Goal: Task Accomplishment & Management: Use online tool/utility

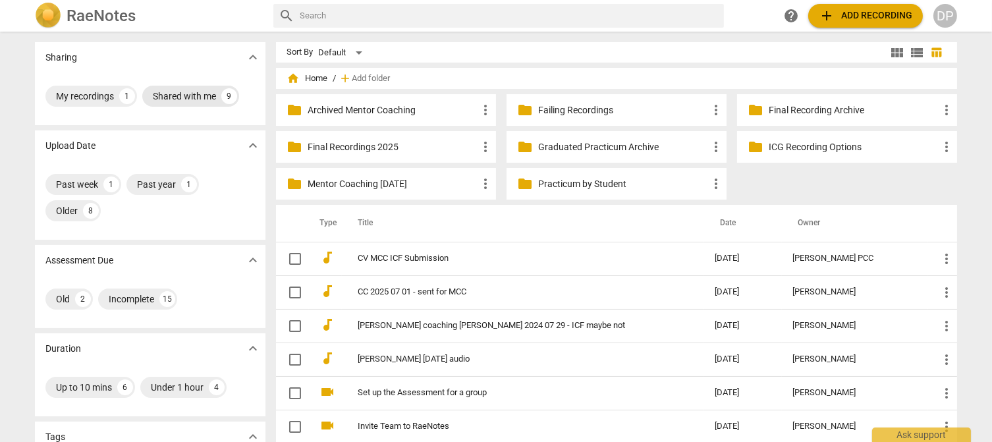
click at [173, 92] on div "Shared with me" at bounding box center [184, 96] width 63 height 13
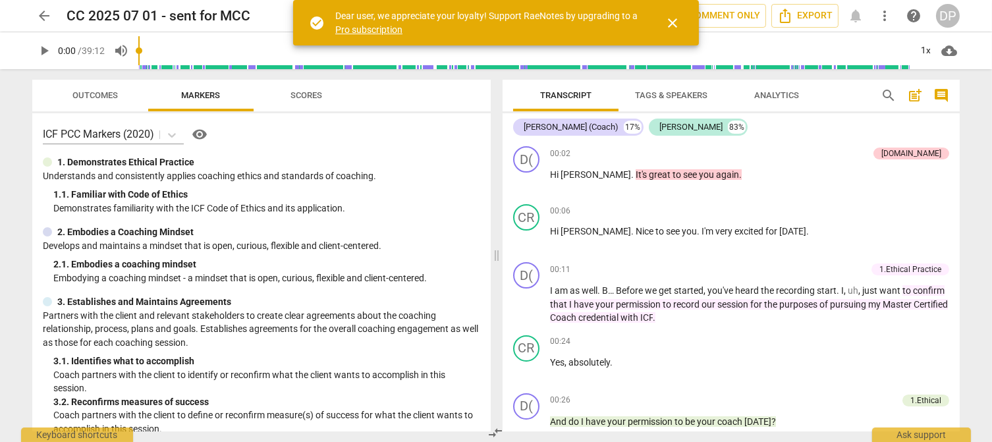
click at [946, 13] on div "DP" at bounding box center [948, 16] width 24 height 24
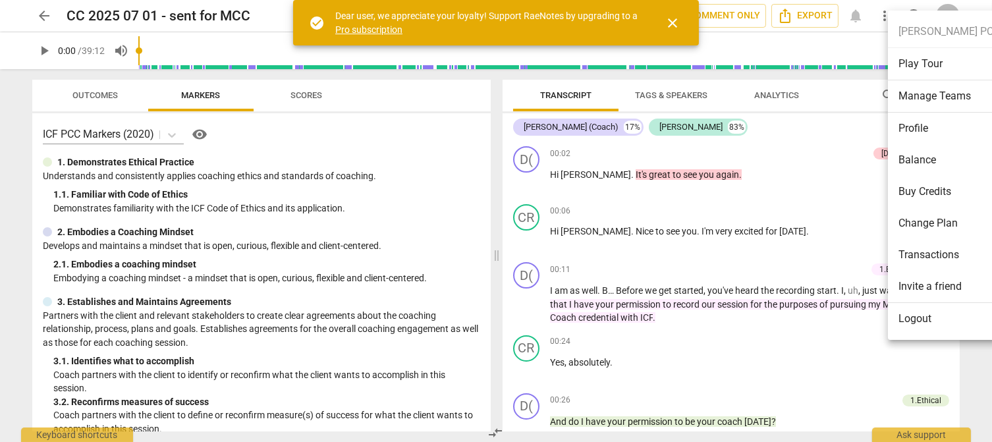
click at [797, 156] on div at bounding box center [496, 221] width 992 height 442
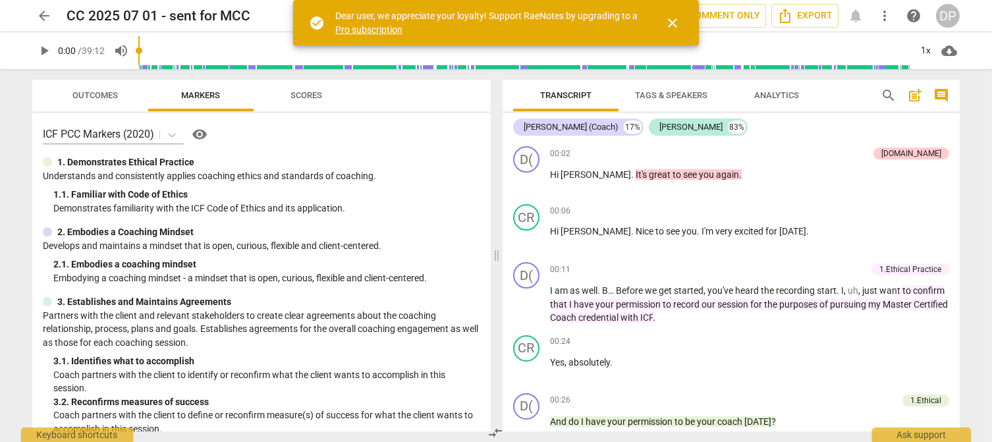
click at [187, 11] on h2 "CC 2025 07 01 - sent for MCC" at bounding box center [159, 16] width 184 height 16
click at [673, 21] on span "close" at bounding box center [673, 23] width 16 height 16
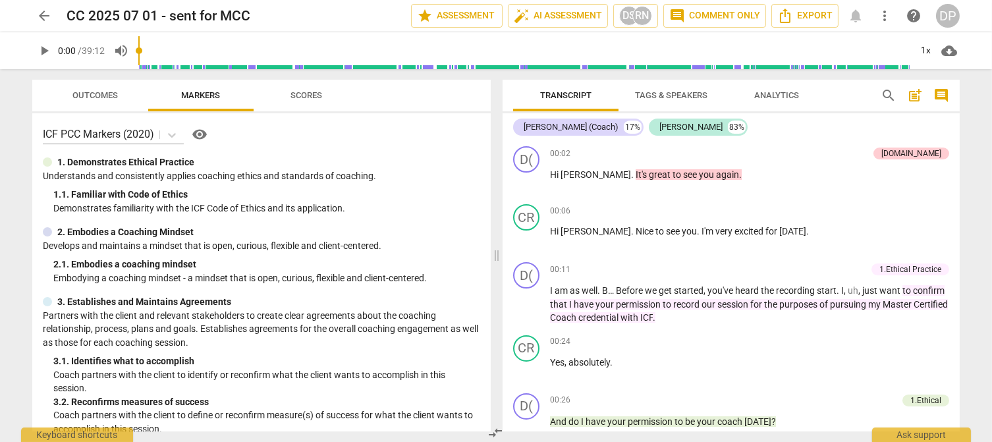
click at [285, 14] on div "CC 2025 07 01 - sent for MCC" at bounding box center [234, 16] width 334 height 16
click at [126, 8] on h2 "CC 2025 07 01 - sent for MCC" at bounding box center [159, 16] width 184 height 16
click at [69, 13] on h2 "CC 2025 07 01 - sent for MCC" at bounding box center [159, 16] width 184 height 16
drag, startPoint x: 65, startPoint y: 12, endPoint x: 119, endPoint y: 12, distance: 54.0
click at [119, 12] on div "arrow_back CC 2025 07 01 - sent for MCC star Assessment auto_fix_high AI Assess…" at bounding box center [496, 16] width 928 height 24
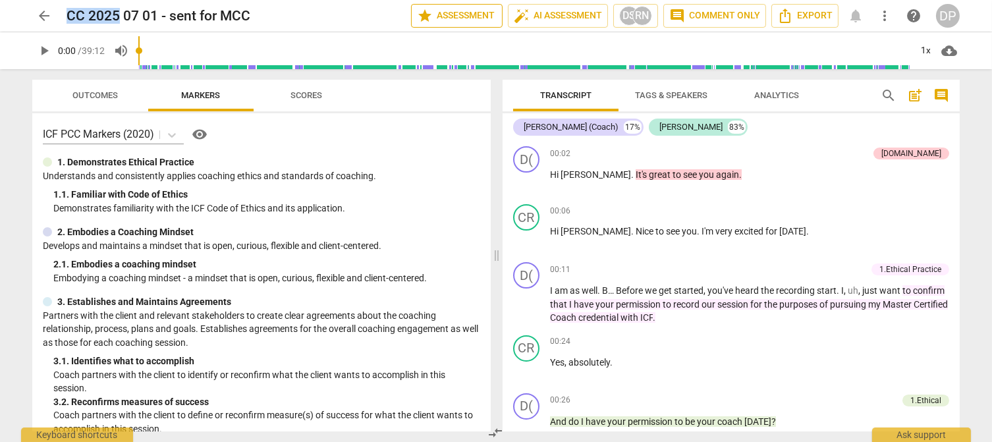
click at [486, 16] on span "star Assessment" at bounding box center [457, 16] width 80 height 16
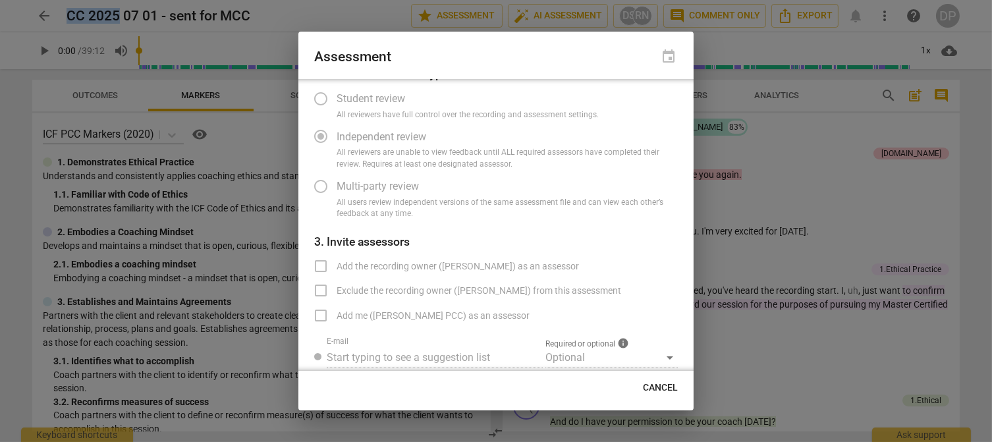
scroll to position [83, 0]
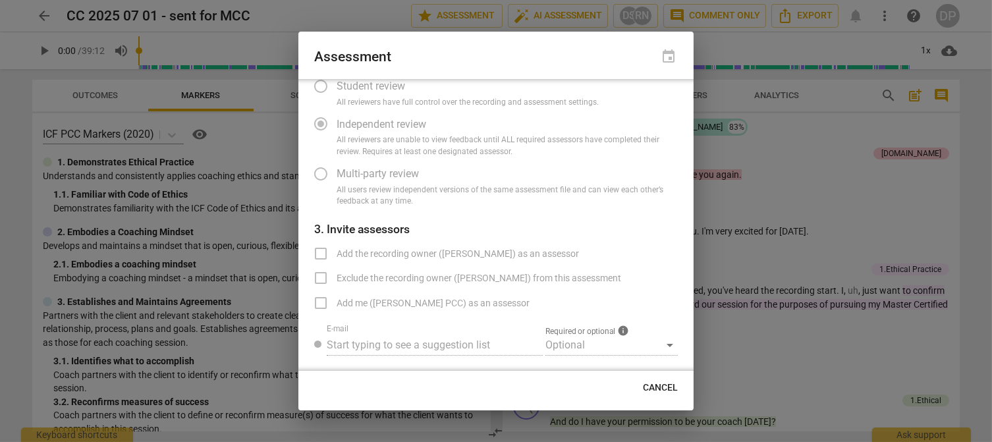
click at [763, 128] on div at bounding box center [496, 221] width 992 height 442
radio input "false"
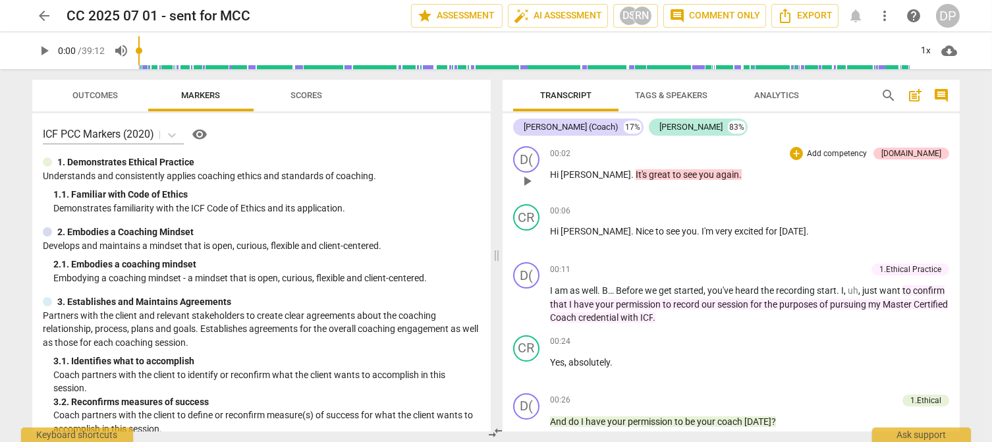
click at [724, 188] on div "00:02 + Add competency [DOMAIN_NAME] keyboard_arrow_right Hi [PERSON_NAME] . It…" at bounding box center [749, 169] width 399 height 47
drag, startPoint x: 732, startPoint y: 177, endPoint x: 604, endPoint y: 178, distance: 128.5
click at [604, 178] on p "Hi [PERSON_NAME] . It's great to see you again ." at bounding box center [749, 175] width 399 height 14
click at [830, 187] on div "00:02 + Add competency [DOMAIN_NAME] keyboard_arrow_right Hi [PERSON_NAME] . It…" at bounding box center [749, 169] width 399 height 47
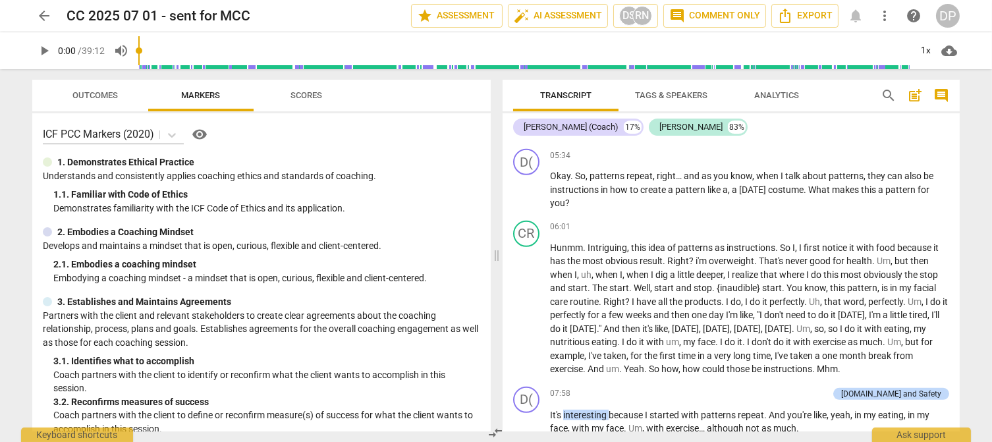
scroll to position [1295, 0]
click at [451, 18] on span "star Assessment" at bounding box center [457, 16] width 80 height 16
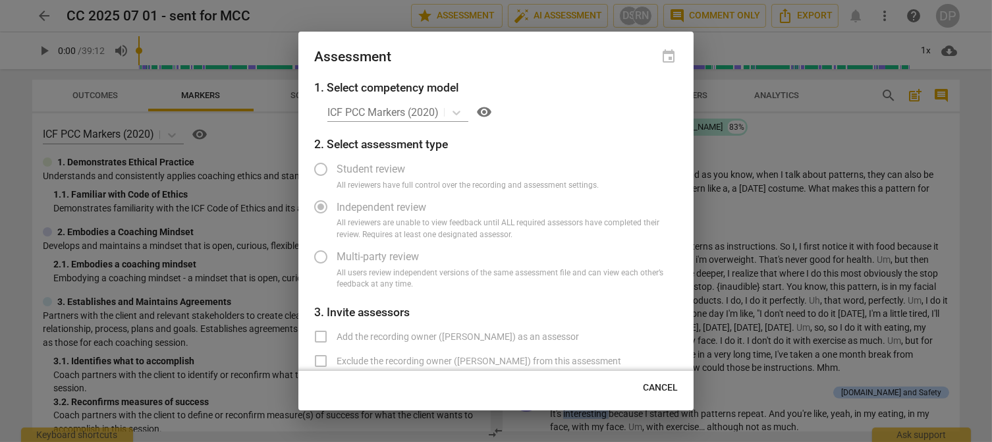
click at [459, 113] on div "ICF PCC Markers (2020) visibility" at bounding box center [502, 111] width 351 height 21
click at [409, 111] on div "ICF PCC Markers (2020) visibility" at bounding box center [502, 111] width 351 height 21
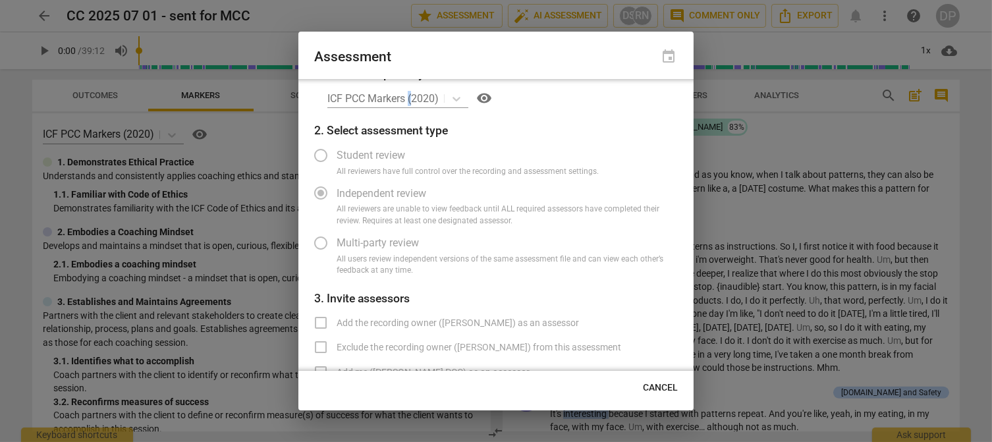
scroll to position [0, 0]
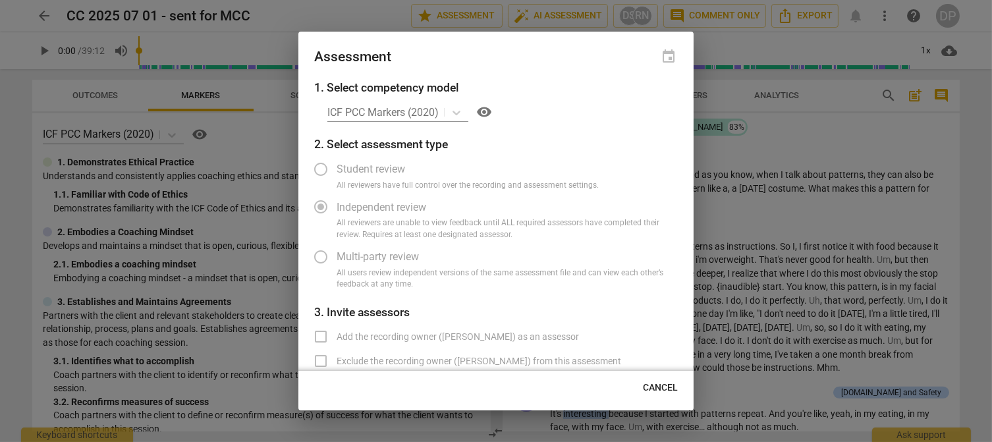
click at [397, 109] on div "ICF PCC Markers (2020) visibility" at bounding box center [502, 111] width 351 height 21
click at [357, 15] on div at bounding box center [496, 221] width 992 height 442
radio input "false"
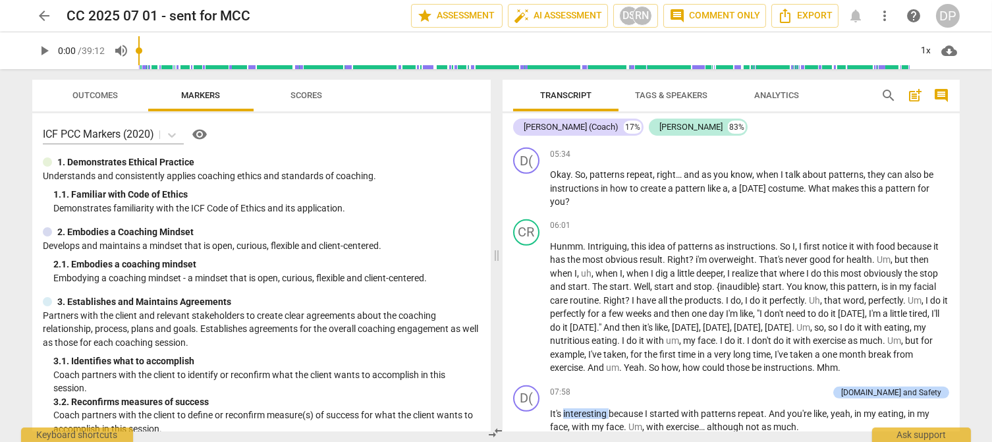
type input "2258"
click at [880, 57] on input "range" at bounding box center [524, 51] width 773 height 42
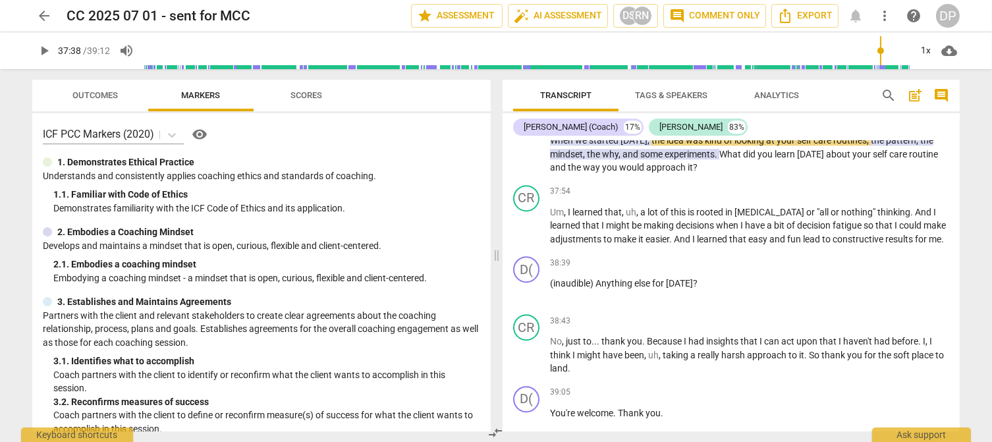
click at [947, 51] on span "cloud_download" at bounding box center [950, 51] width 16 height 16
click at [930, 52] on li "Download audio" at bounding box center [934, 51] width 98 height 32
click at [498, 113] on span at bounding box center [497, 255] width 8 height 373
click at [157, 132] on input "text" at bounding box center [156, 134] width 3 height 13
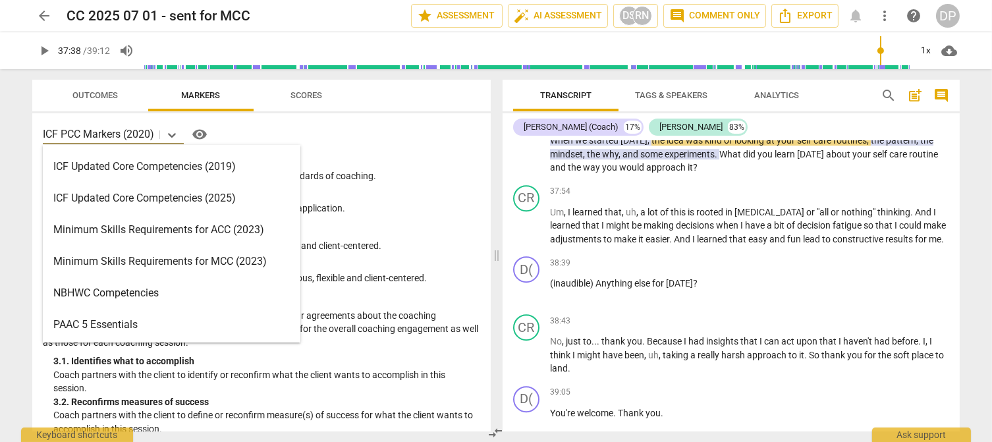
scroll to position [250, 0]
click at [215, 256] on div "Minimum Skills Requirements for MCC (2023)" at bounding box center [172, 261] width 258 height 32
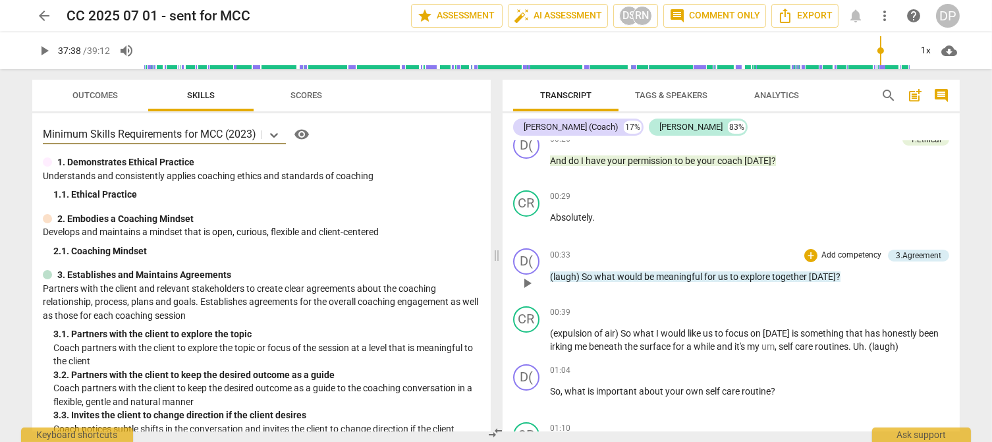
scroll to position [262, 0]
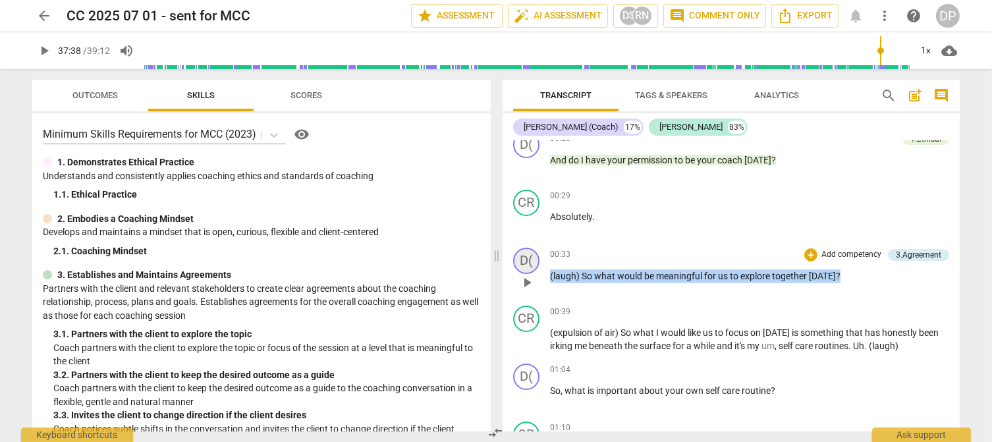
drag, startPoint x: 854, startPoint y: 270, endPoint x: 520, endPoint y: 269, distance: 334.1
click at [520, 269] on div "D( play_arrow pause 00:33 + Add competency 3.Agreement keyboard_arrow_right (la…" at bounding box center [731, 271] width 457 height 58
click at [906, 248] on div "+ Add competency 3.Agreement" at bounding box center [876, 255] width 145 height 14
click at [906, 254] on div "3.Agreement" at bounding box center [918, 255] width 45 height 12
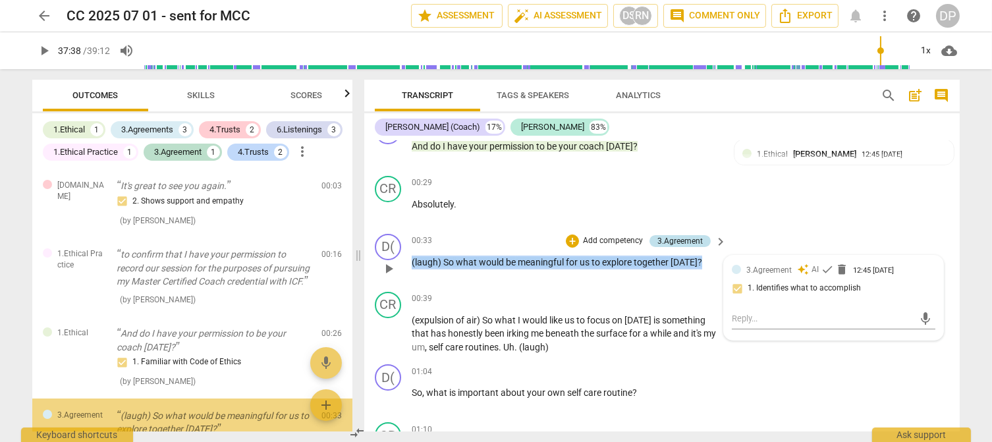
scroll to position [105, 0]
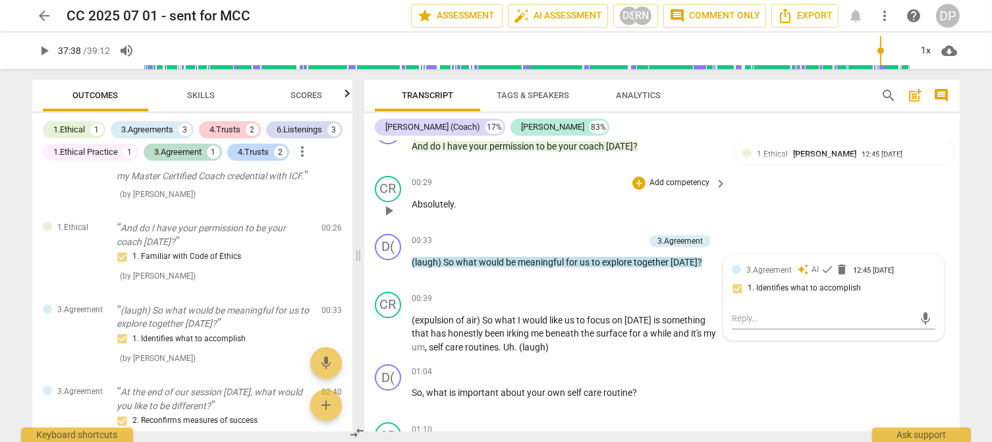
click at [882, 223] on div "CR play_arrow pause 00:29 + Add competency keyboard_arrow_right Absolutely ." at bounding box center [662, 200] width 596 height 58
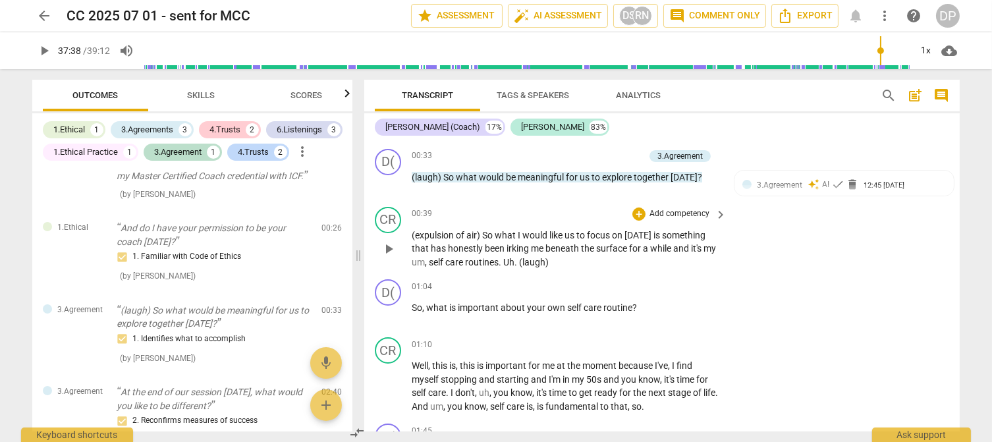
scroll to position [362, 0]
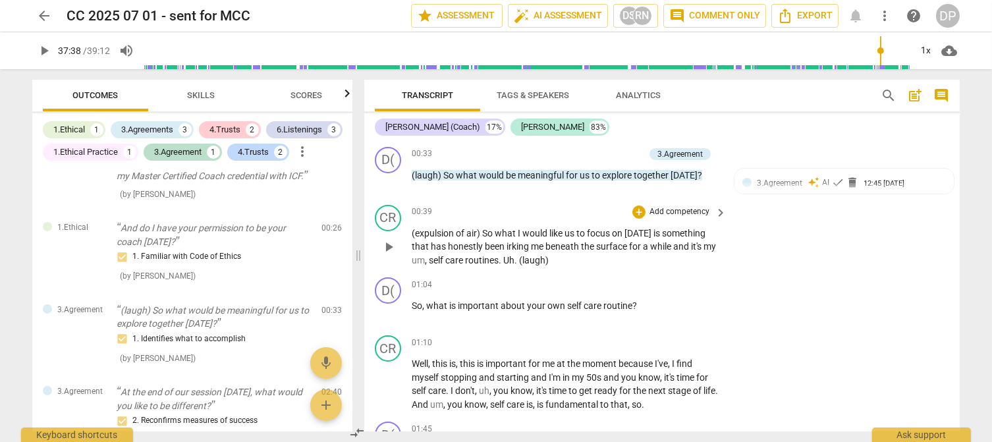
click at [841, 258] on div "CR play_arrow pause 00:39 + Add competency keyboard_arrow_right (expulsion of a…" at bounding box center [662, 236] width 596 height 73
click at [596, 249] on p "(expulsion of air) So what I would like us to focus on [DATE] is something that…" at bounding box center [566, 247] width 308 height 41
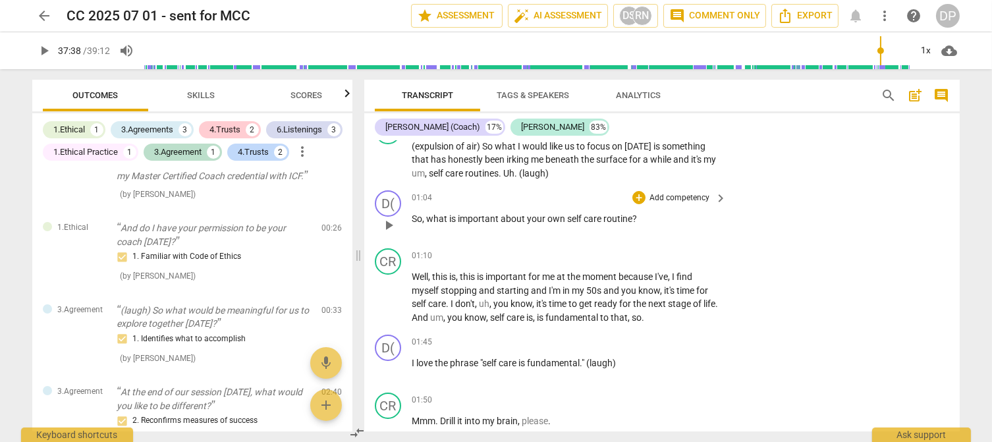
scroll to position [451, 0]
drag, startPoint x: 650, startPoint y: 229, endPoint x: 401, endPoint y: 240, distance: 249.9
click at [401, 240] on div "D( play_arrow pause 01:04 + Add competency keyboard_arrow_right So , what is im…" at bounding box center [662, 213] width 596 height 58
click at [655, 203] on p "Add competency" at bounding box center [679, 197] width 63 height 12
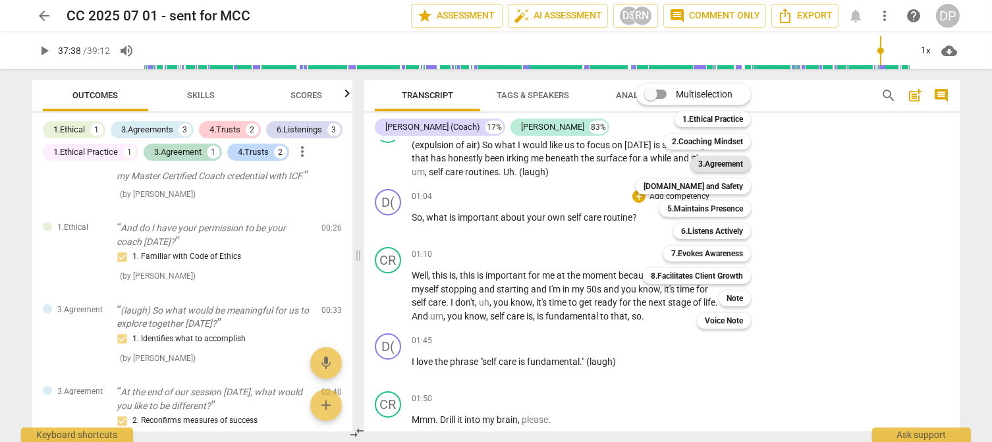
click at [731, 163] on b "3.Agreement" at bounding box center [720, 164] width 45 height 16
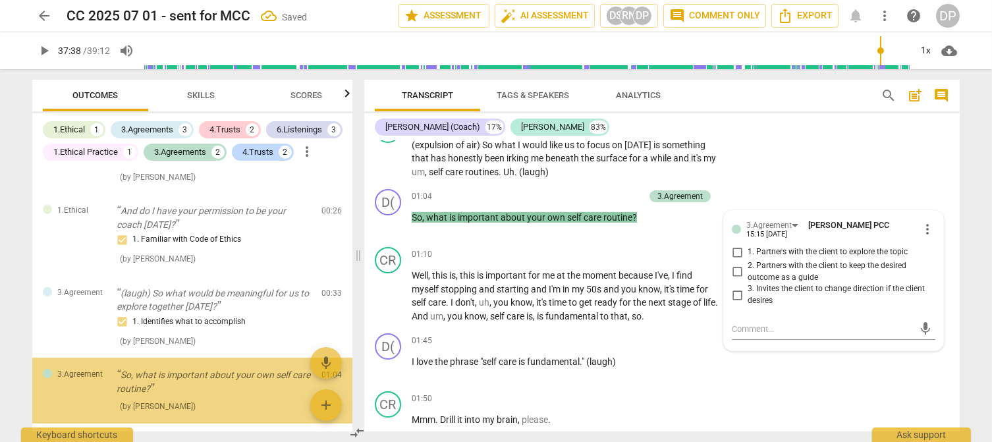
scroll to position [226, 0]
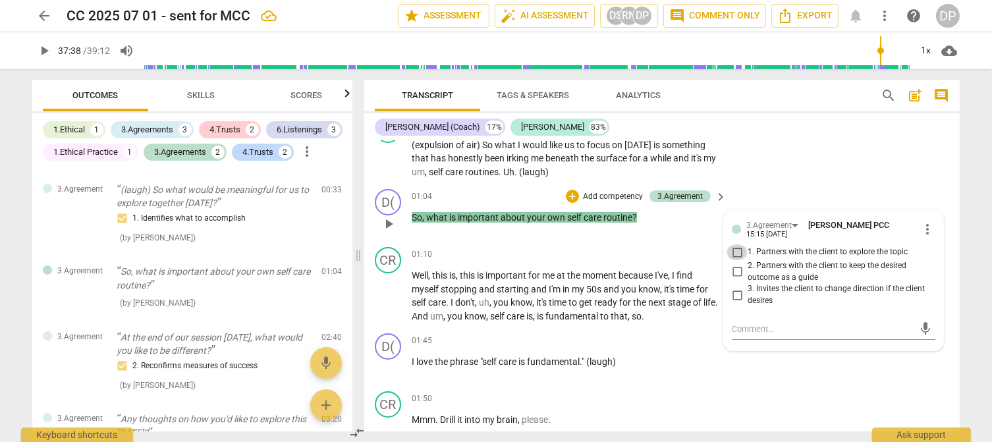
click at [735, 256] on input "1. Partners with the client to explore the topic" at bounding box center [737, 252] width 21 height 16
checkbox input "true"
click at [797, 183] on div "CR play_arrow pause 00:39 + Add competency keyboard_arrow_right (expulsion of a…" at bounding box center [662, 147] width 596 height 73
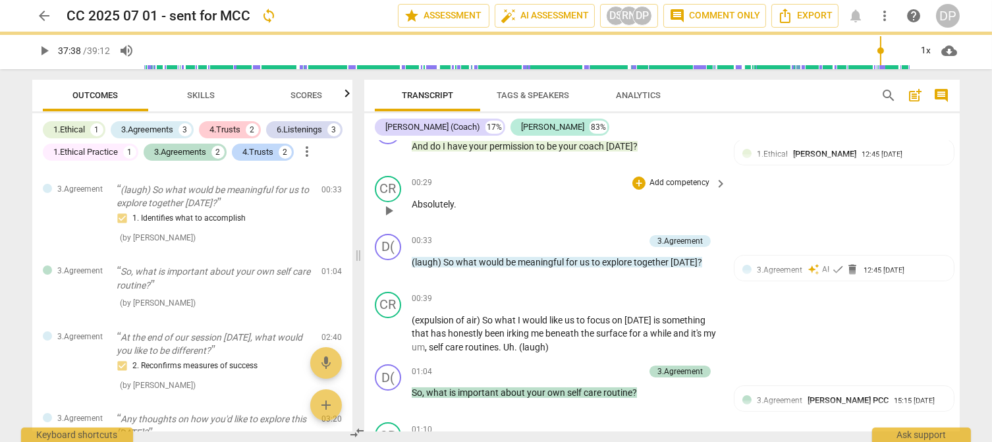
scroll to position [275, 0]
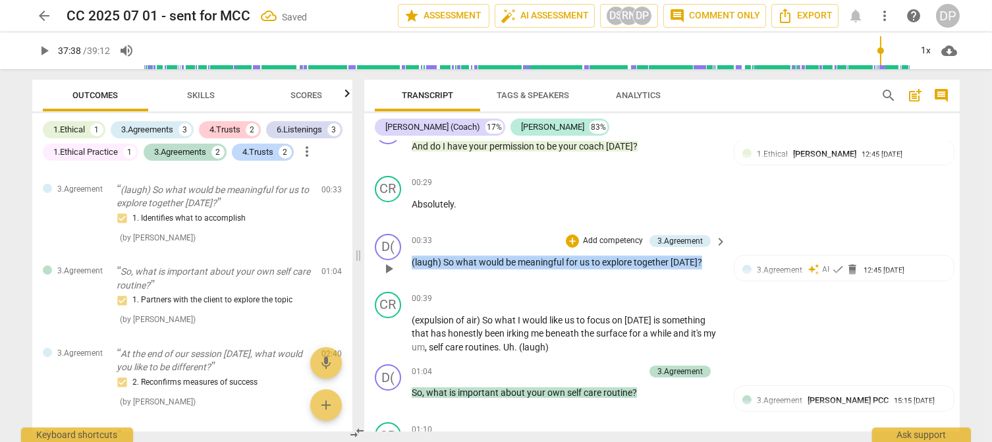
drag, startPoint x: 710, startPoint y: 265, endPoint x: 407, endPoint y: 272, distance: 303.8
click at [407, 272] on div "D( play_arrow pause 00:33 + Add competency 3.Agreement keyboard_arrow_right (la…" at bounding box center [662, 258] width 596 height 58
click at [686, 247] on div "3.Agreement" at bounding box center [680, 241] width 45 height 12
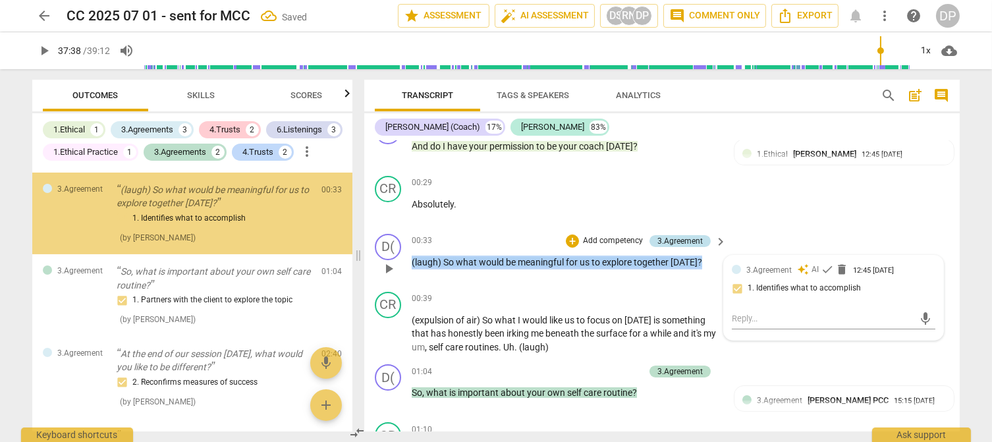
scroll to position [152, 0]
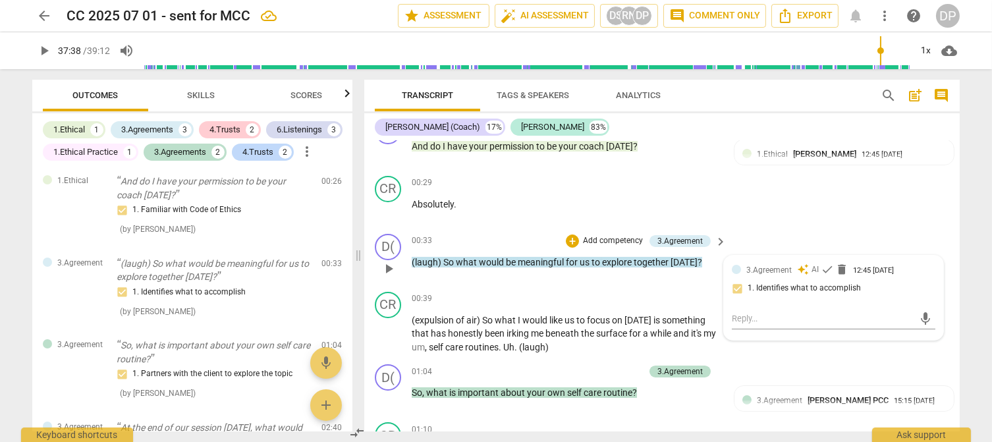
click at [737, 300] on div "3.Agreement auto_awesome AI check delete 12:45 [DATE] 1. Identifies what to acc…" at bounding box center [834, 284] width 204 height 40
click at [733, 300] on div "3.Agreement auto_awesome AI check delete 12:45 [DATE] 1. Identifies what to acc…" at bounding box center [834, 284] width 204 height 40
click at [774, 223] on div "CR play_arrow pause 00:29 + Add competency keyboard_arrow_right Absolutely ." at bounding box center [662, 200] width 596 height 58
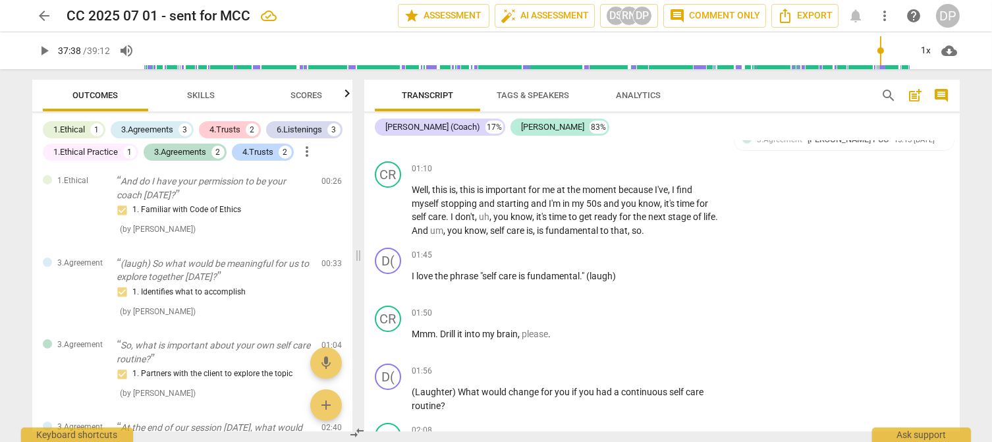
scroll to position [537, 0]
drag, startPoint x: 640, startPoint y: 287, endPoint x: 395, endPoint y: 287, distance: 245.1
click at [395, 287] on div "D( play_arrow pause 01:45 + Add competency keyboard_arrow_right I love the phra…" at bounding box center [662, 271] width 596 height 58
click at [687, 261] on p "Add competency" at bounding box center [679, 255] width 63 height 12
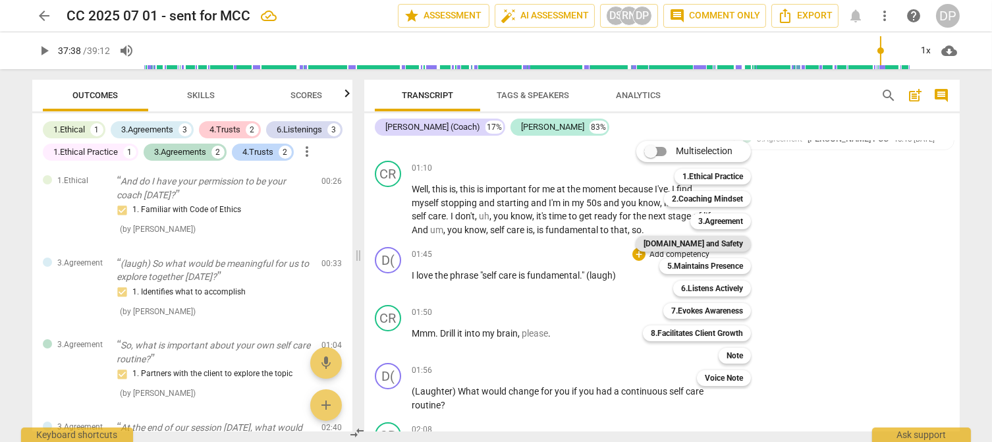
click at [727, 241] on b "[DOMAIN_NAME] and Safety" at bounding box center [693, 244] width 99 height 16
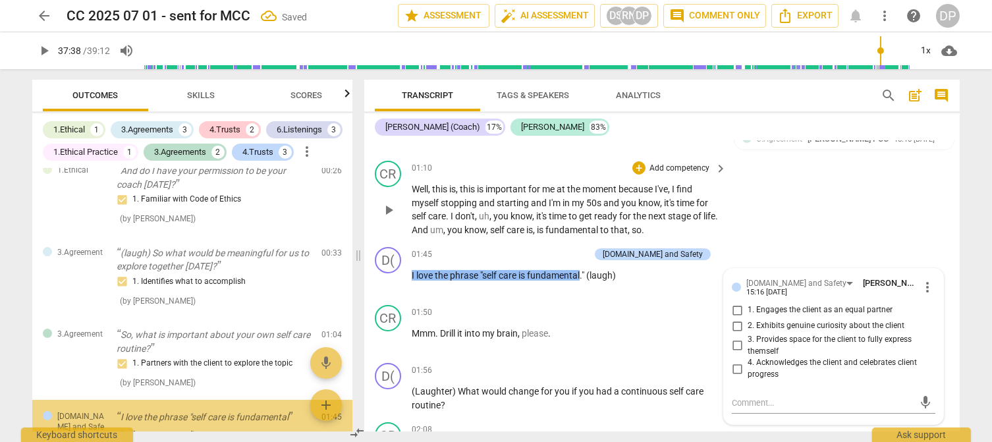
scroll to position [302, 0]
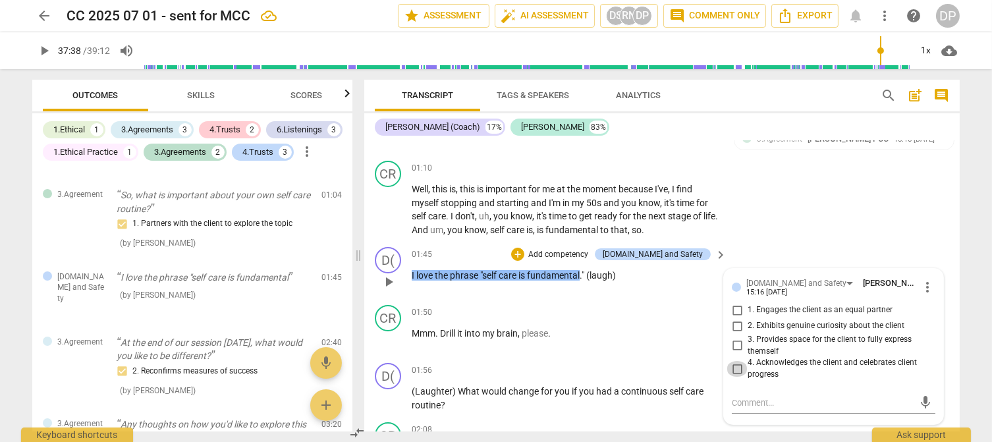
click at [732, 375] on input "4. Acknowledges the client and celebrates client progress" at bounding box center [737, 369] width 21 height 16
checkbox input "true"
click at [830, 262] on div "D( play_arrow pause 01:45 + Add competency [DOMAIN_NAME] and Safety keyboard_ar…" at bounding box center [662, 271] width 596 height 58
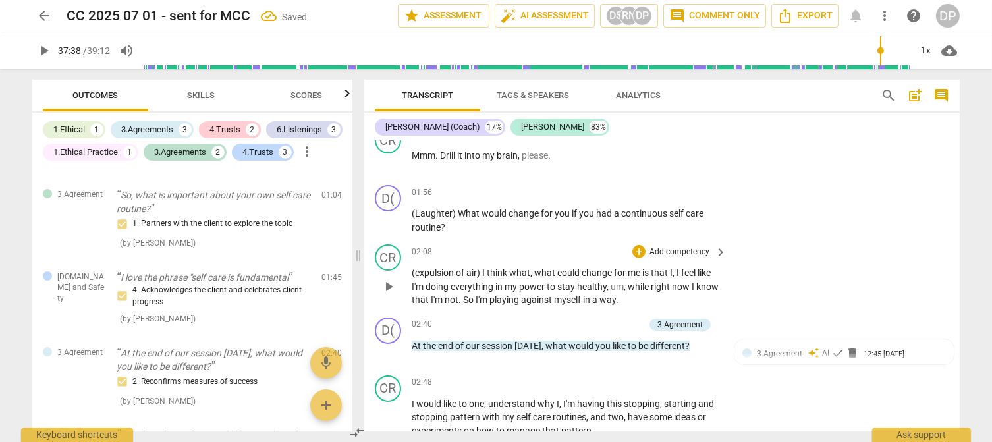
scroll to position [714, 0]
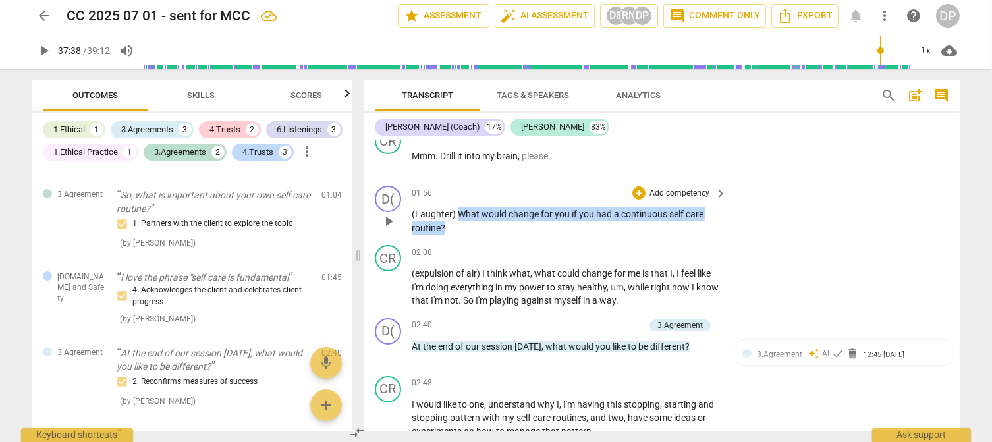
drag, startPoint x: 486, startPoint y: 236, endPoint x: 458, endPoint y: 219, distance: 32.5
click at [458, 219] on p "(Laughter) What would change for you if you had a continuous self care routine ?" at bounding box center [566, 221] width 308 height 27
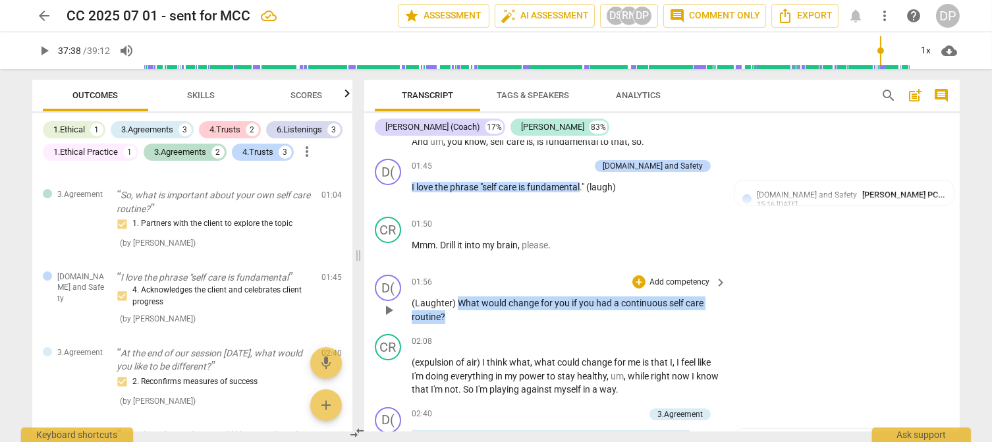
scroll to position [626, 0]
click at [670, 288] on p "Add competency" at bounding box center [679, 282] width 63 height 12
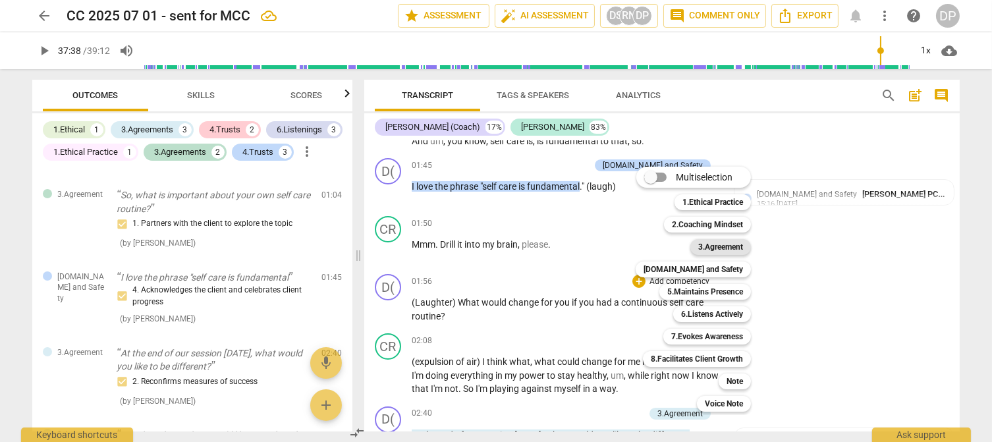
click at [718, 244] on b "3.Agreement" at bounding box center [720, 247] width 45 height 16
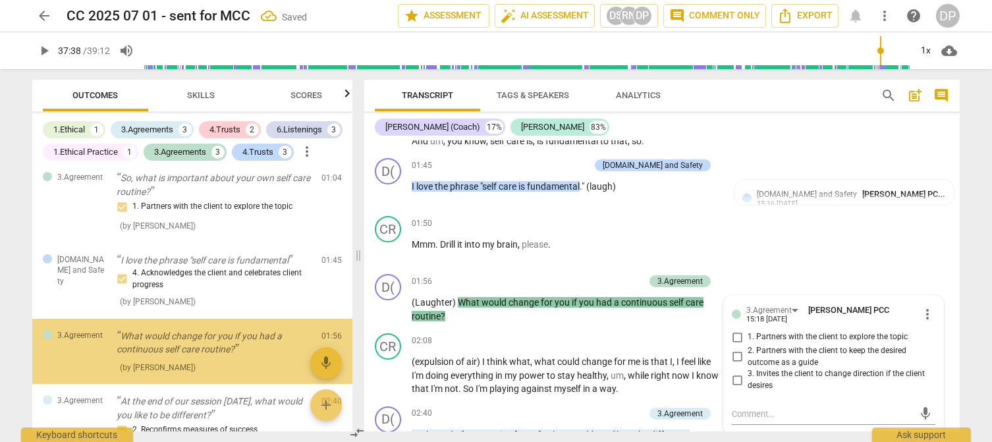
scroll to position [384, 0]
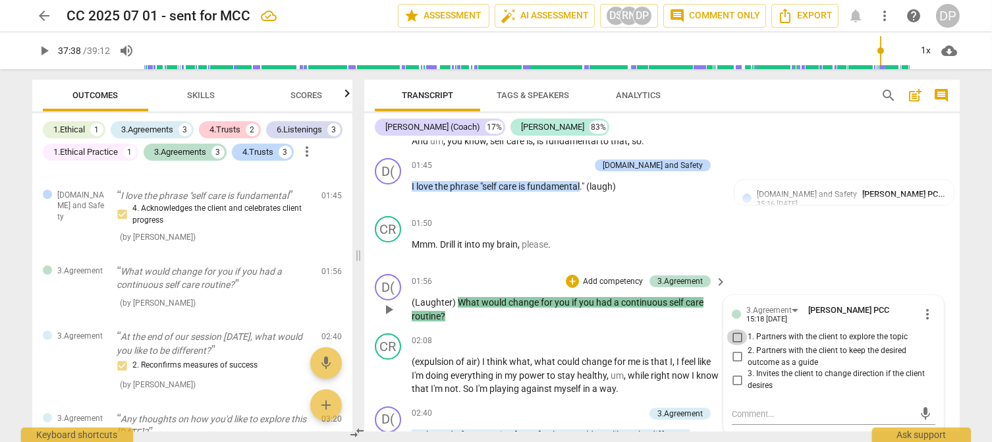
click at [737, 339] on input "1. Partners with the client to explore the topic" at bounding box center [737, 337] width 21 height 16
checkbox input "true"
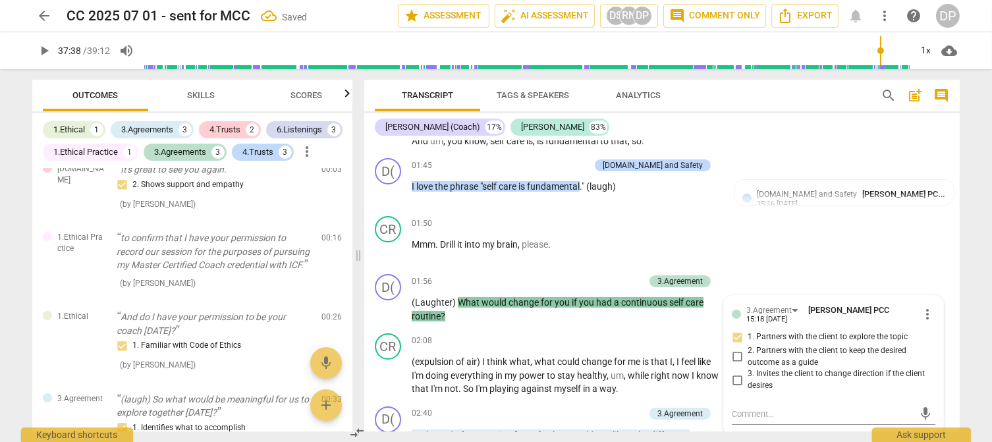
scroll to position [0, 0]
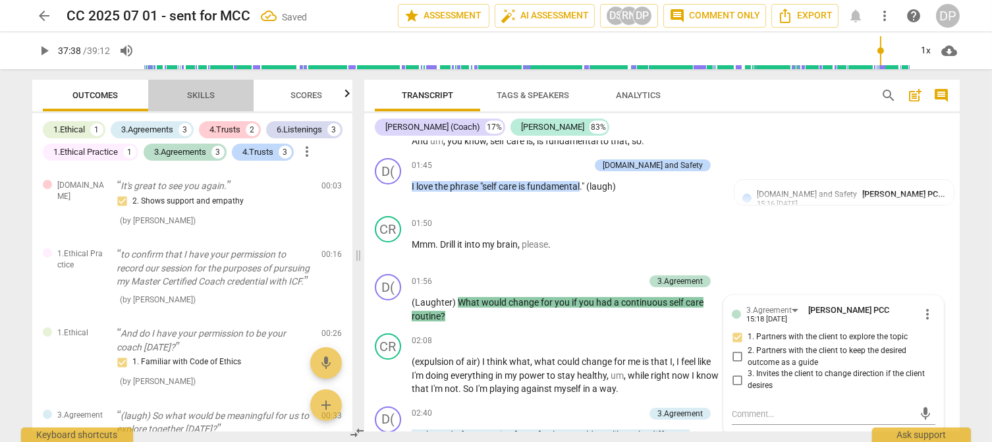
click at [212, 96] on span "Skills" at bounding box center [201, 95] width 28 height 10
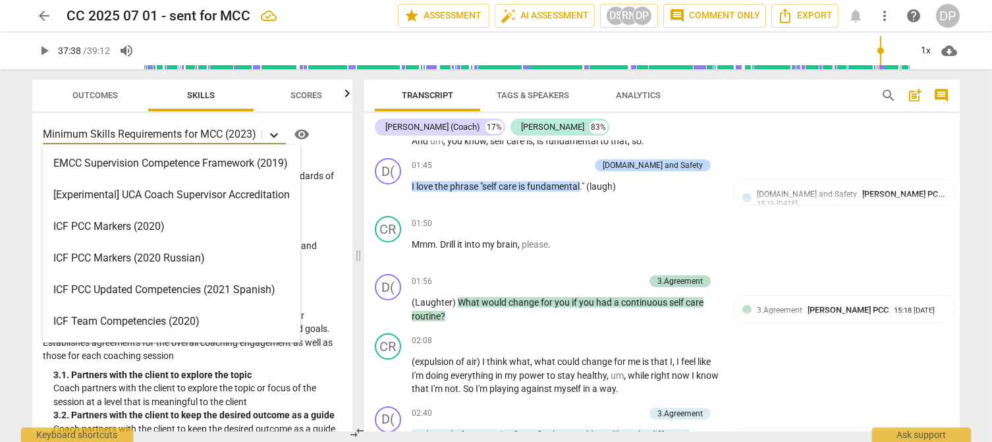
click at [274, 136] on icon at bounding box center [274, 135] width 8 height 5
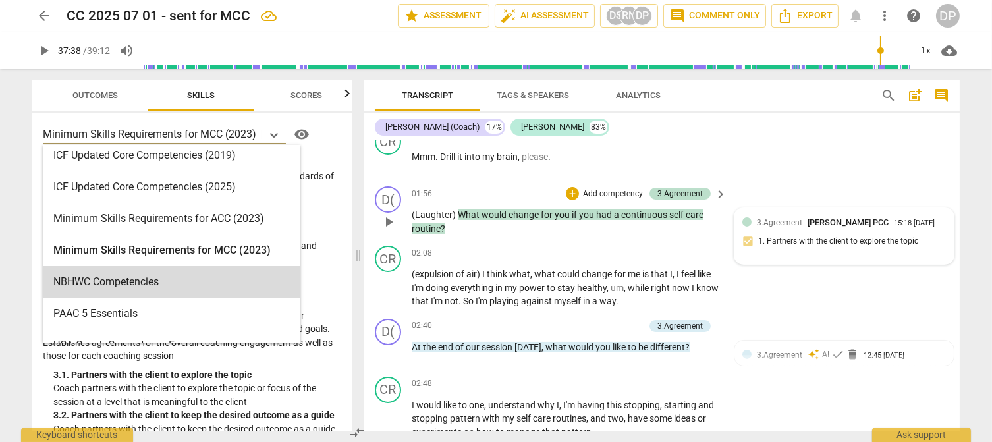
scroll to position [714, 0]
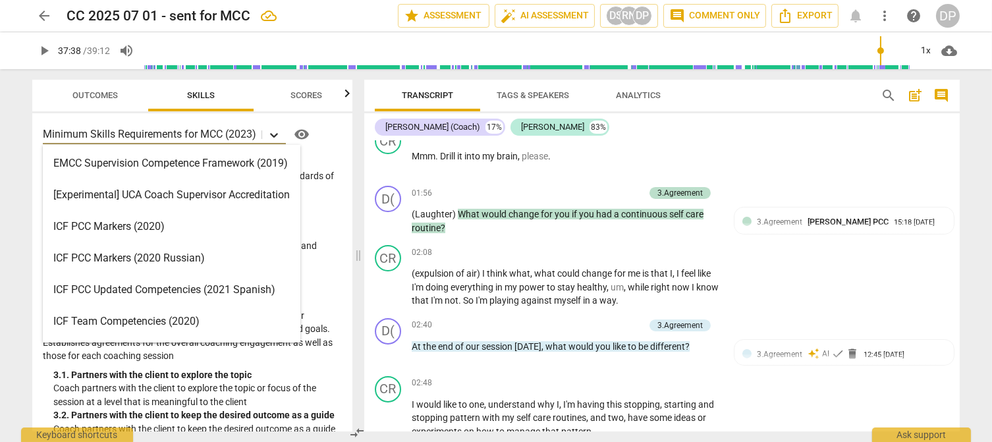
click at [273, 134] on icon at bounding box center [274, 134] width 13 height 13
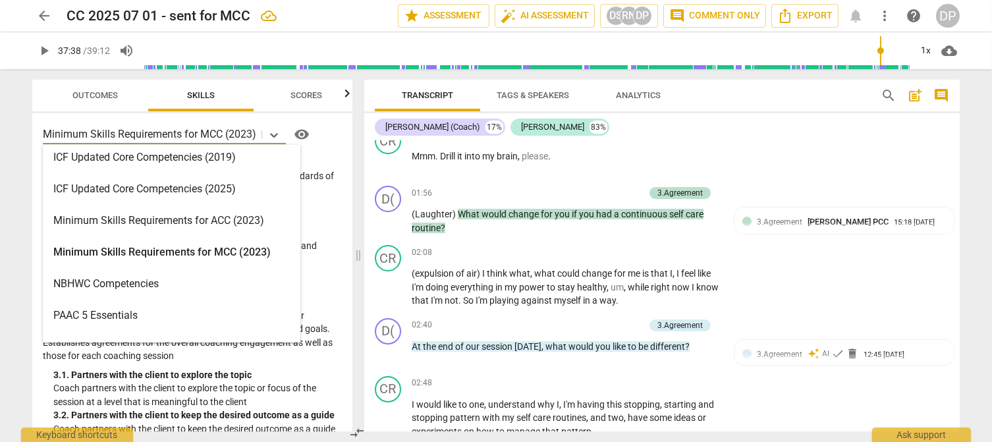
scroll to position [260, 0]
click at [183, 248] on div "Minimum Skills Requirements for MCC (2023)" at bounding box center [172, 252] width 258 height 32
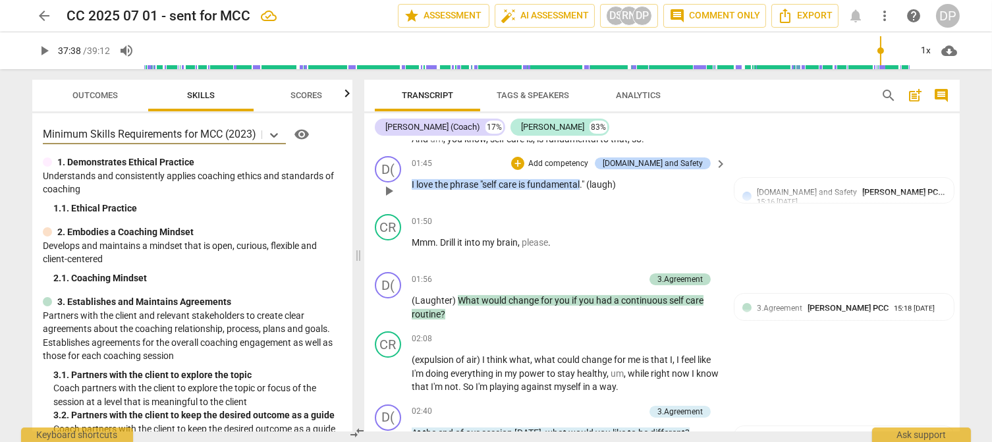
scroll to position [628, 0]
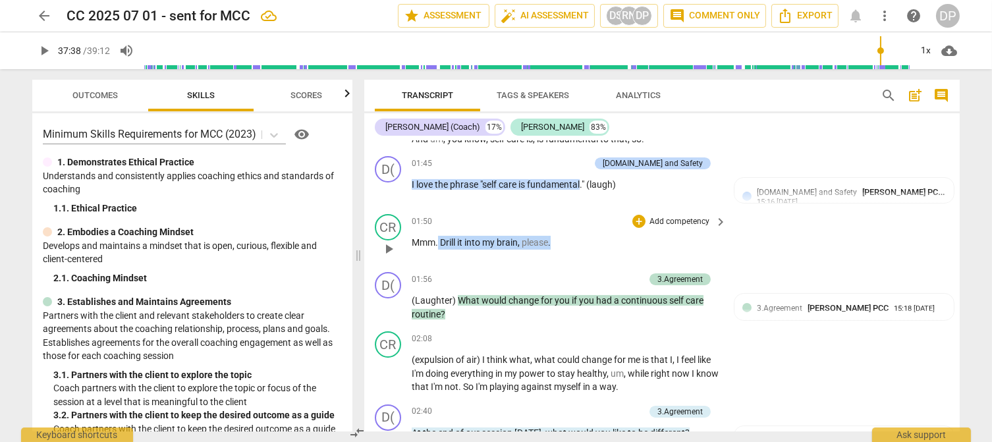
drag, startPoint x: 577, startPoint y: 252, endPoint x: 438, endPoint y: 250, distance: 138.4
click at [438, 250] on p "Mmm . Drill it into my brain , please ." at bounding box center [566, 243] width 308 height 14
click at [650, 228] on p "Add competency" at bounding box center [679, 222] width 63 height 12
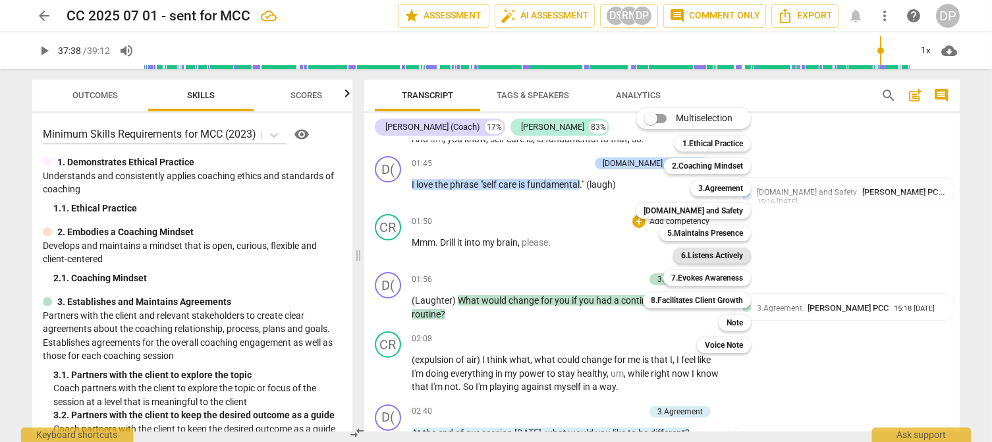
click at [702, 254] on b "6.Listens Actively" at bounding box center [712, 256] width 62 height 16
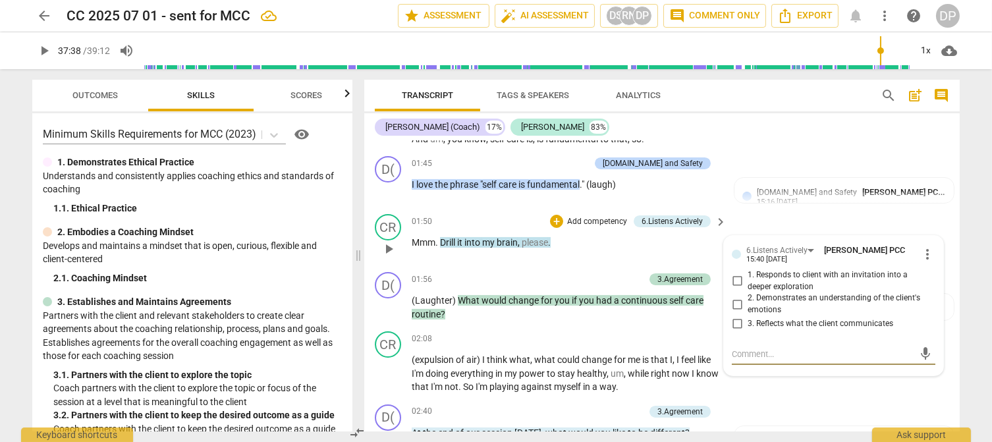
click at [734, 312] on input "2. Demonstrates an understanding of the client's emotions" at bounding box center [737, 304] width 21 height 16
checkbox input "true"
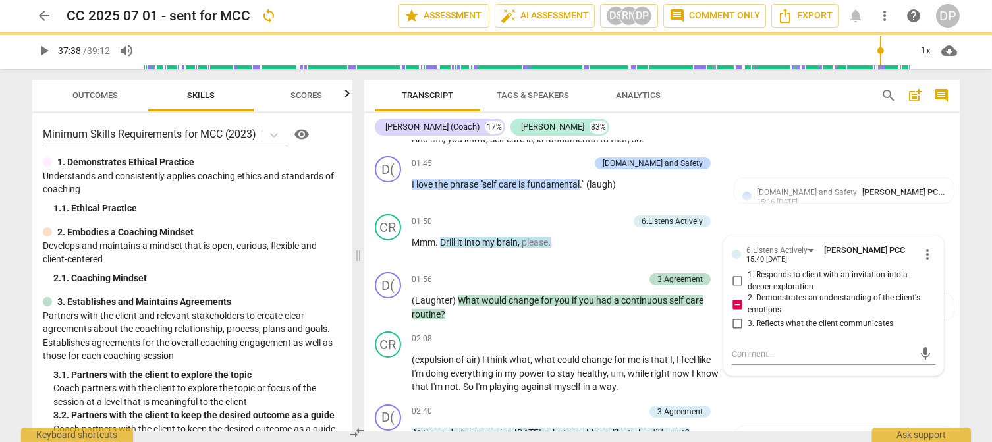
click at [905, 151] on div "CR play_arrow pause 01:10 + Add competency keyboard_arrow_right Well , this is …" at bounding box center [662, 108] width 596 height 86
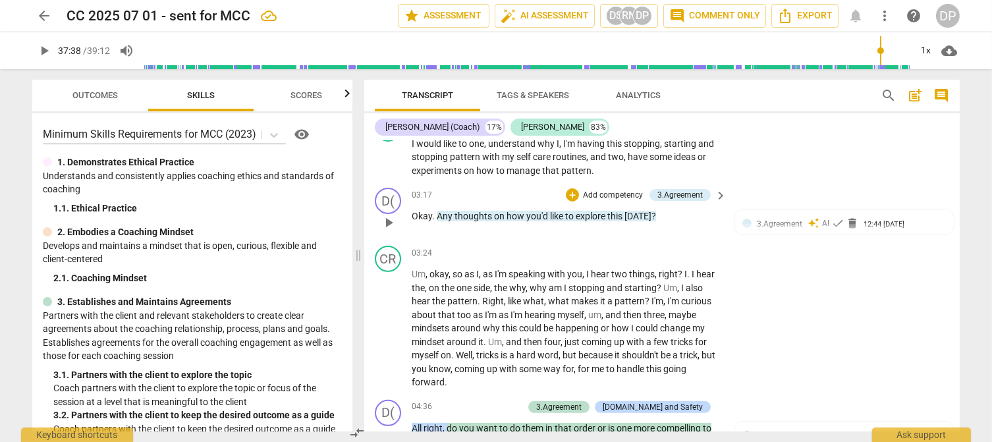
scroll to position [975, 0]
drag, startPoint x: 662, startPoint y: 219, endPoint x: 432, endPoint y: 225, distance: 230.0
click at [432, 223] on p "Okay . Any thoughts on how you'd like to explore this [DATE] ?" at bounding box center [566, 217] width 308 height 14
click at [606, 198] on p "Add competency" at bounding box center [613, 196] width 63 height 12
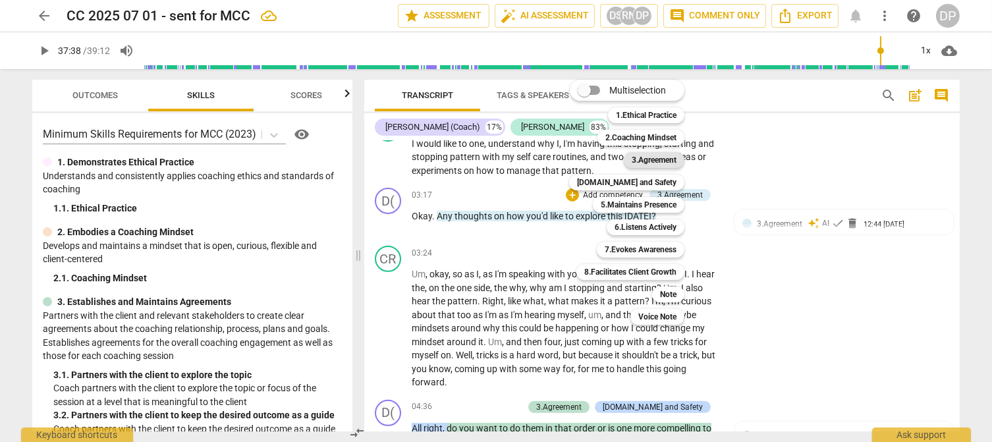
click at [654, 160] on b "3.Agreement" at bounding box center [654, 160] width 45 height 16
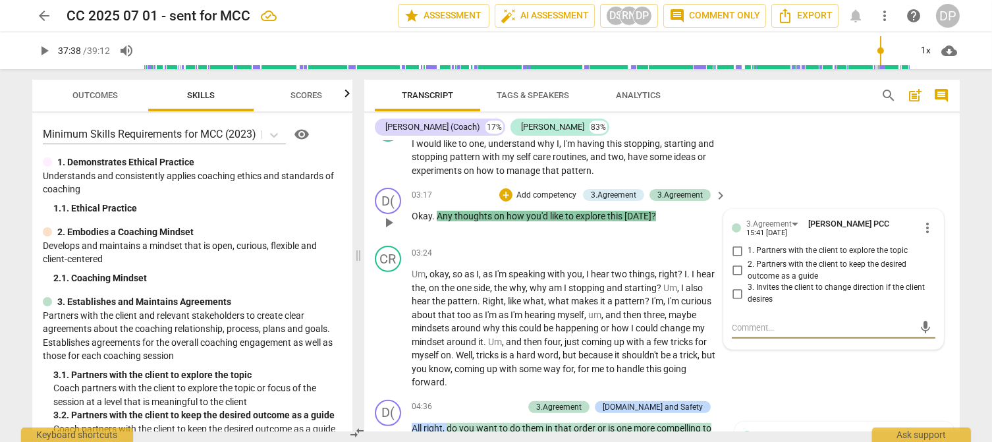
click at [737, 251] on input "1. Partners with the client to explore the topic" at bounding box center [737, 251] width 21 height 16
checkbox input "true"
click at [782, 207] on div "D( play_arrow pause 03:17 + Add competency 3.Agreement 3.Agreement keyboard_arr…" at bounding box center [662, 212] width 596 height 58
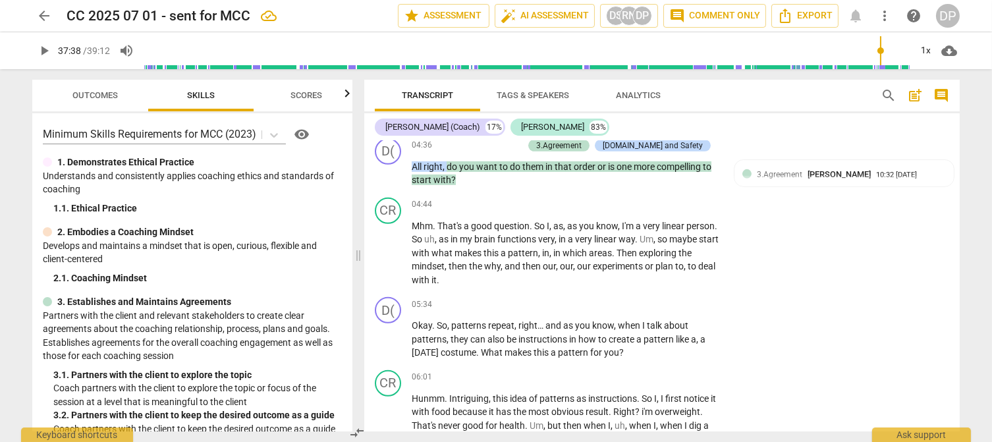
scroll to position [1237, 0]
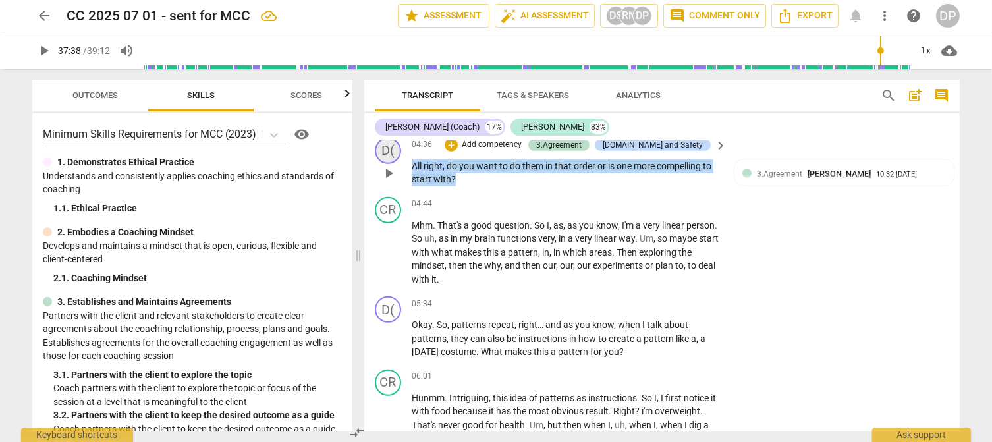
drag, startPoint x: 488, startPoint y: 183, endPoint x: 387, endPoint y: 157, distance: 103.4
click at [387, 157] on div "D( play_arrow pause 04:36 + Add competency 3.Agreement [DOMAIN_NAME] and Safety…" at bounding box center [662, 161] width 596 height 59
click at [523, 151] on p "Add competency" at bounding box center [492, 145] width 63 height 12
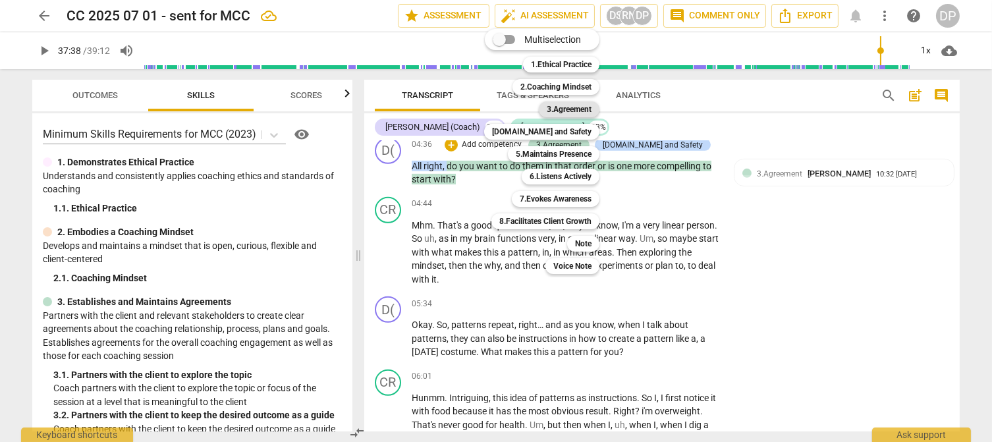
click at [575, 112] on b "3.Agreement" at bounding box center [569, 109] width 45 height 16
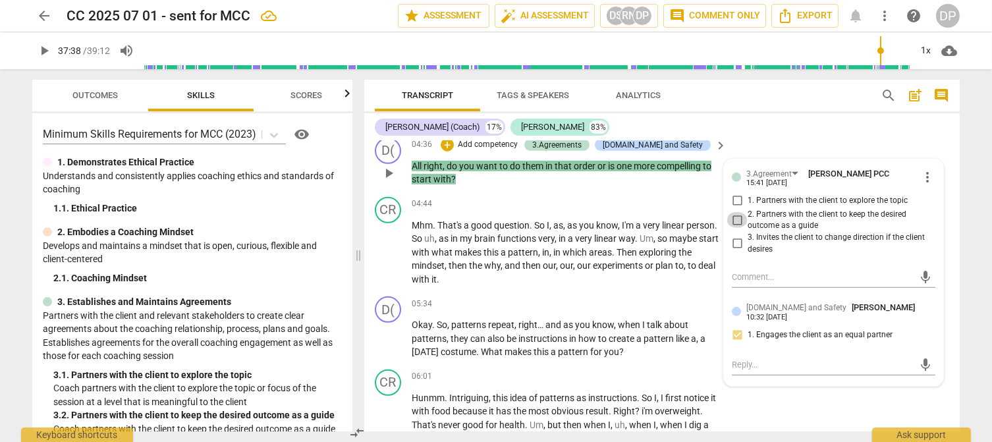
click at [734, 221] on input "2. Partners with the client to keep the desired outcome as a guide" at bounding box center [737, 220] width 21 height 16
checkbox input "true"
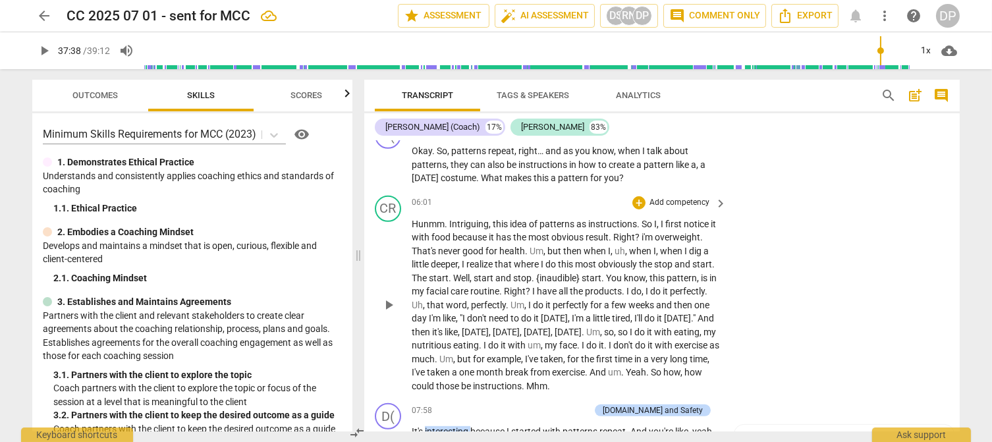
scroll to position [1411, 0]
click at [387, 168] on span "play_arrow" at bounding box center [389, 165] width 16 height 16
click at [387, 170] on span "pause" at bounding box center [389, 165] width 16 height 16
type input "358"
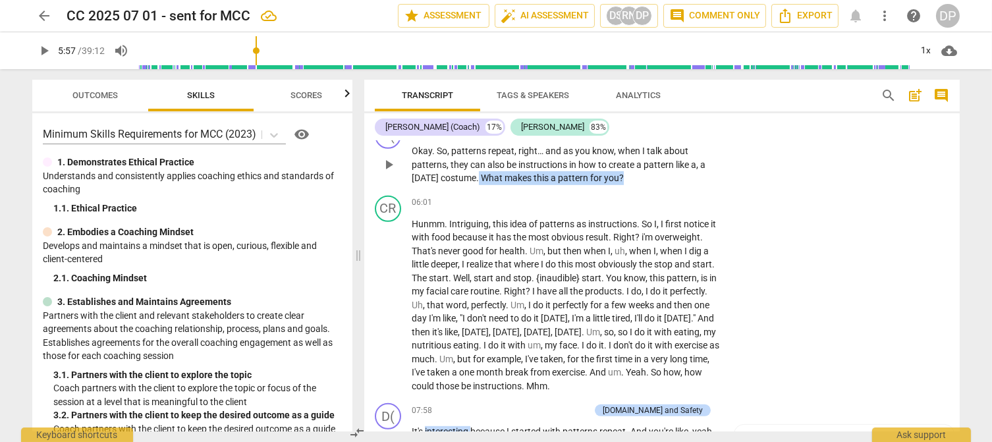
drag, startPoint x: 655, startPoint y: 185, endPoint x: 495, endPoint y: 192, distance: 160.3
click at [495, 190] on div "D( play_arrow pause 05:34 + Add competency keyboard_arrow_right Okay . So , pat…" at bounding box center [662, 153] width 596 height 73
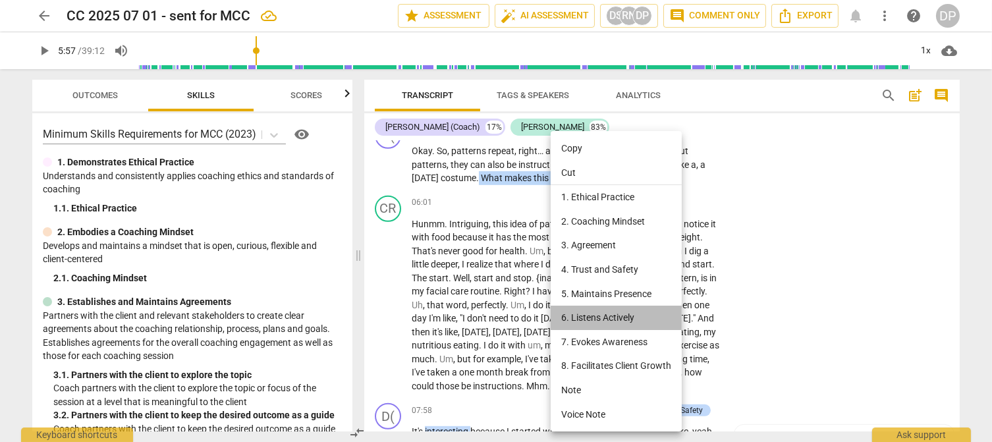
click at [618, 319] on li "6. Listens Actively" at bounding box center [616, 318] width 131 height 24
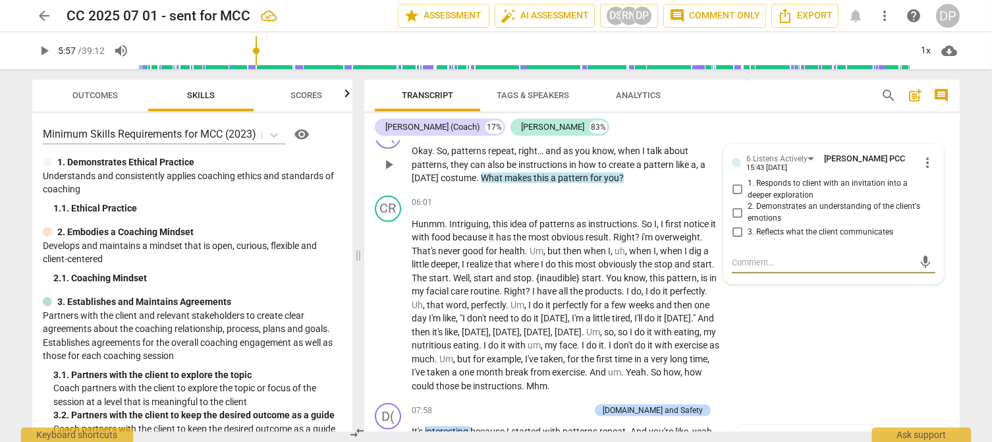
click at [770, 171] on div "15:43 [DATE]" at bounding box center [767, 168] width 41 height 9
click at [803, 163] on div "6.Listens Actively" at bounding box center [777, 159] width 61 height 13
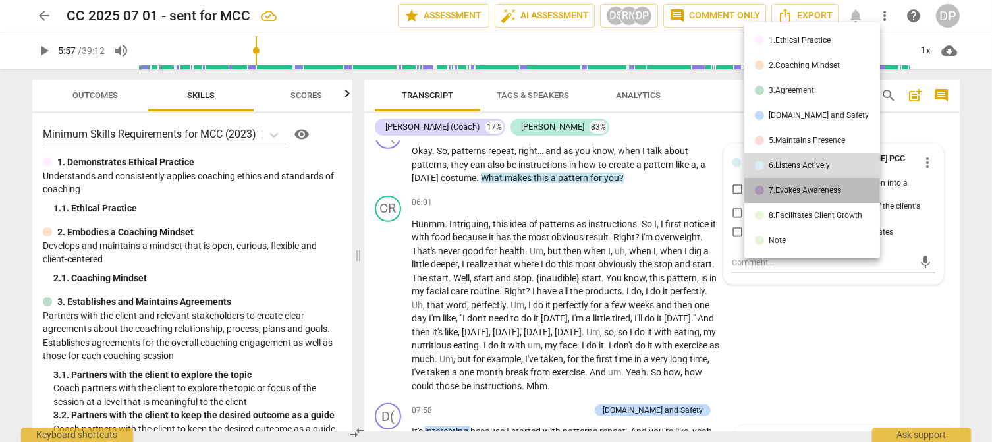
click at [818, 193] on div "7.Evokes Awareness" at bounding box center [806, 190] width 72 height 8
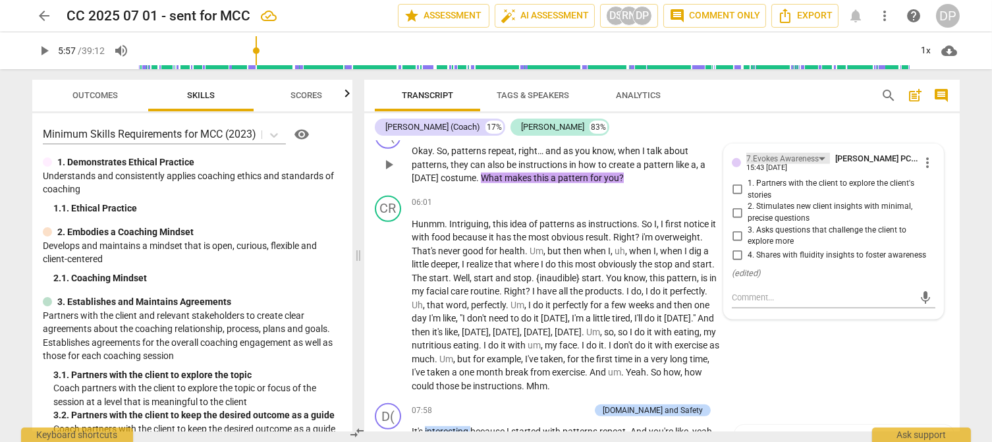
click at [800, 165] on div "7.Evokes Awareness" at bounding box center [783, 159] width 72 height 13
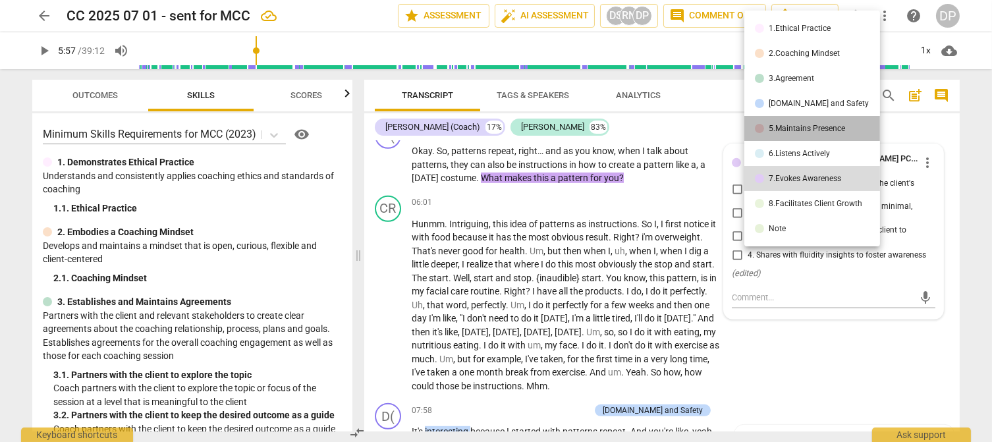
click at [813, 125] on div "5.Maintains Presence" at bounding box center [808, 129] width 76 height 8
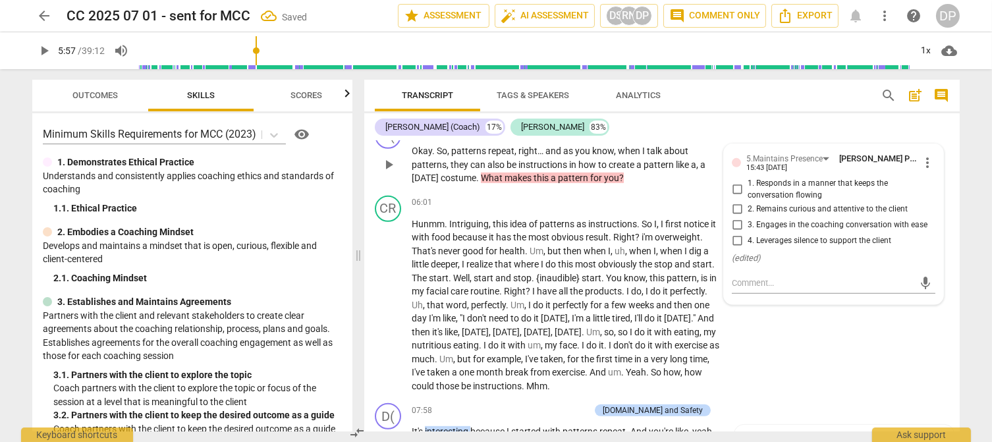
click at [735, 216] on input "2. Remains curious and attentive to the client" at bounding box center [737, 209] width 21 height 16
checkbox input "true"
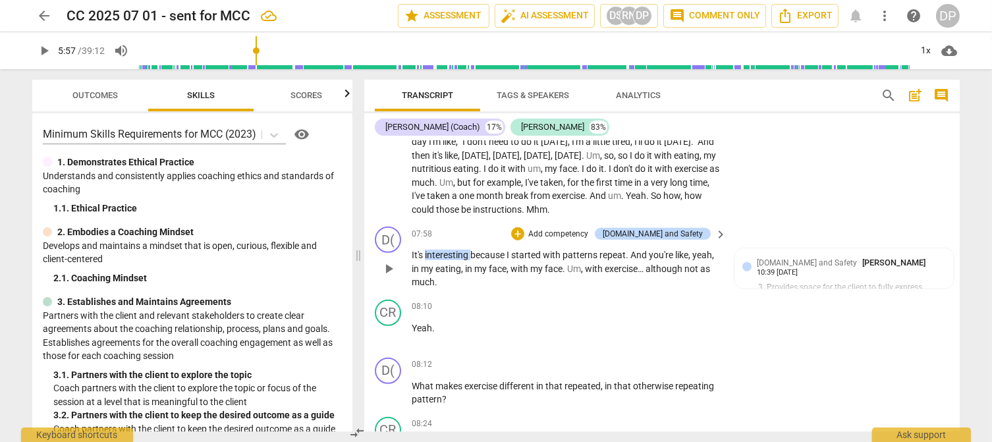
scroll to position [1587, 0]
click at [801, 13] on span "Export" at bounding box center [804, 16] width 55 height 16
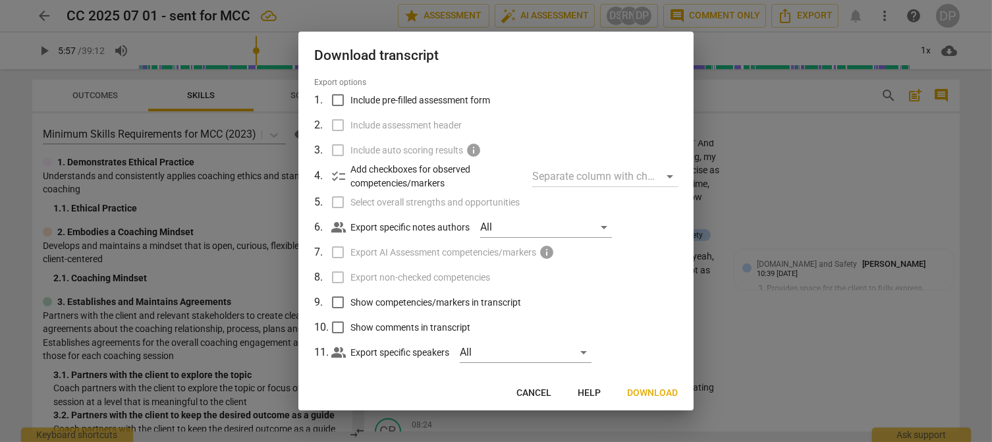
scroll to position [56, 0]
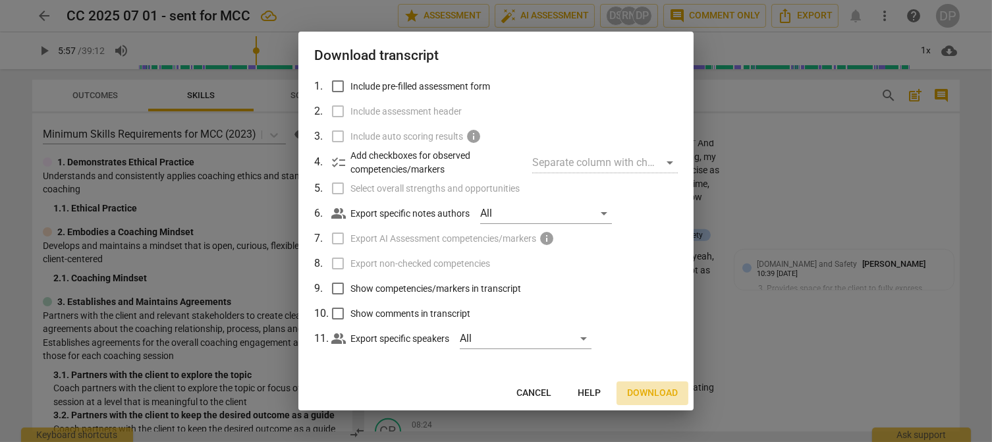
click at [653, 392] on span "Download" at bounding box center [652, 393] width 51 height 13
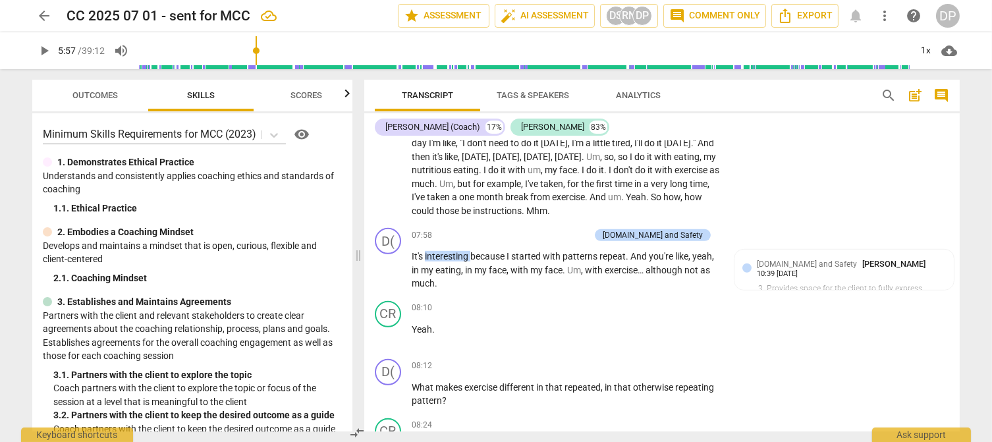
click at [981, 125] on div "arrow_back CC 2025 07 01 - sent for MCC star Assessment auto_fix_high AI Assess…" at bounding box center [496, 221] width 992 height 442
